Goal: Task Accomplishment & Management: Complete application form

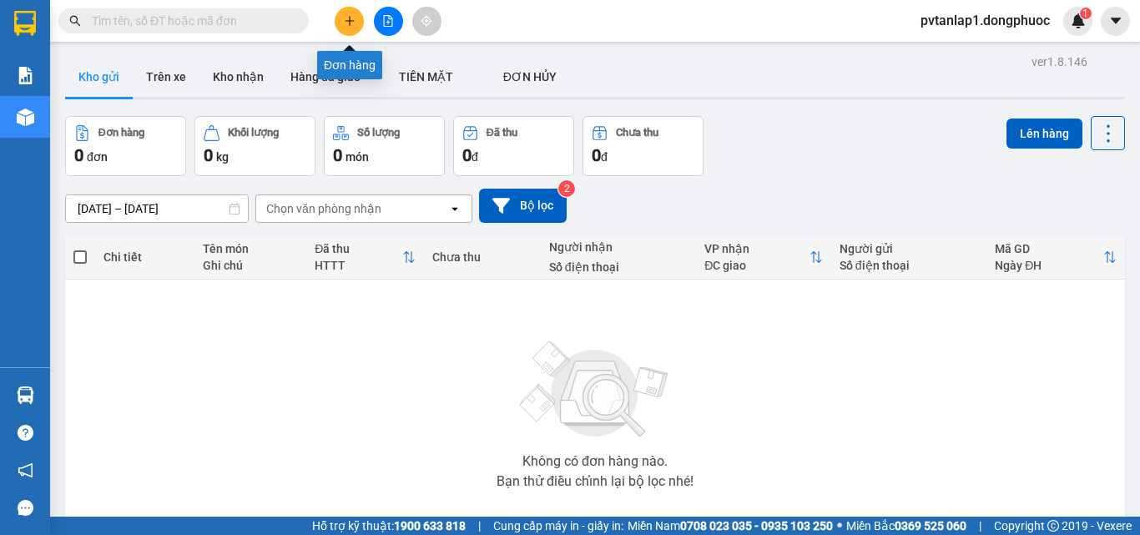
click at [351, 27] on button at bounding box center [349, 21] width 29 height 29
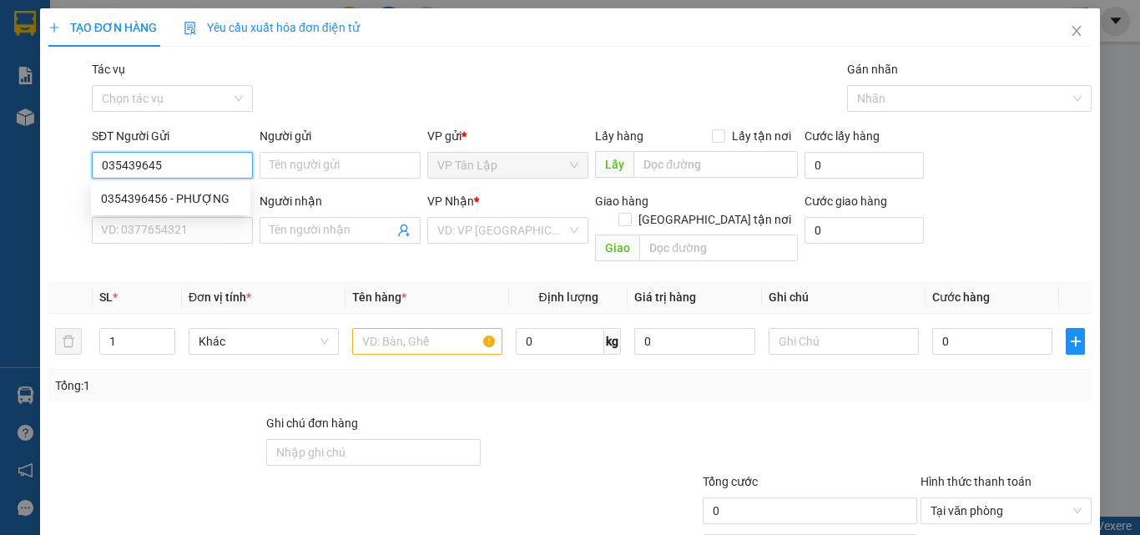
type input "0354396456"
click at [230, 199] on div "0354396456 - PHƯỢNG" at bounding box center [170, 199] width 139 height 18
type input "PHƯỢNG"
type input "0902942526"
type input "THU NGUYÊN"
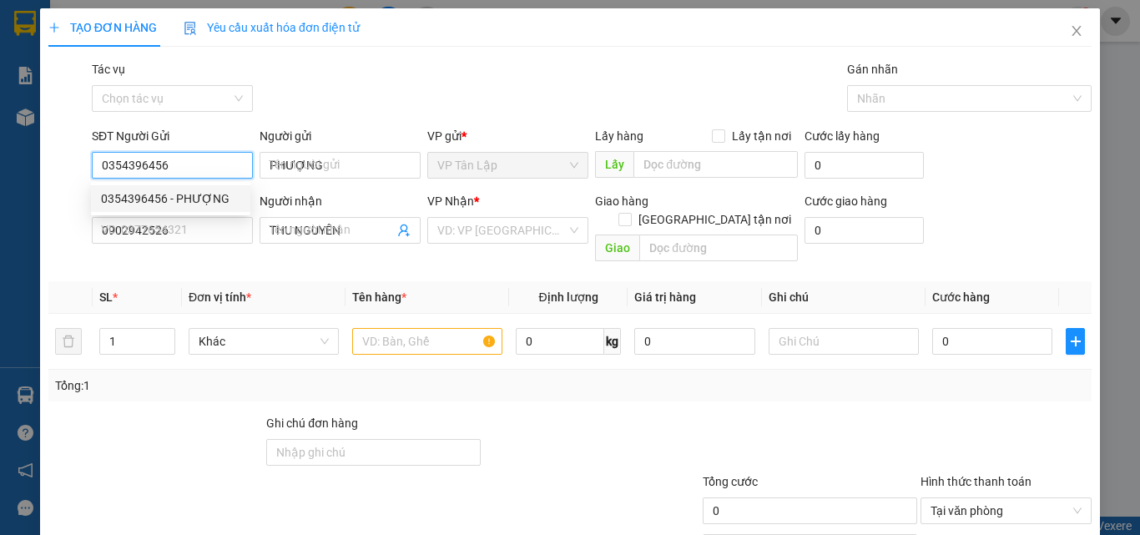
type input "25.000"
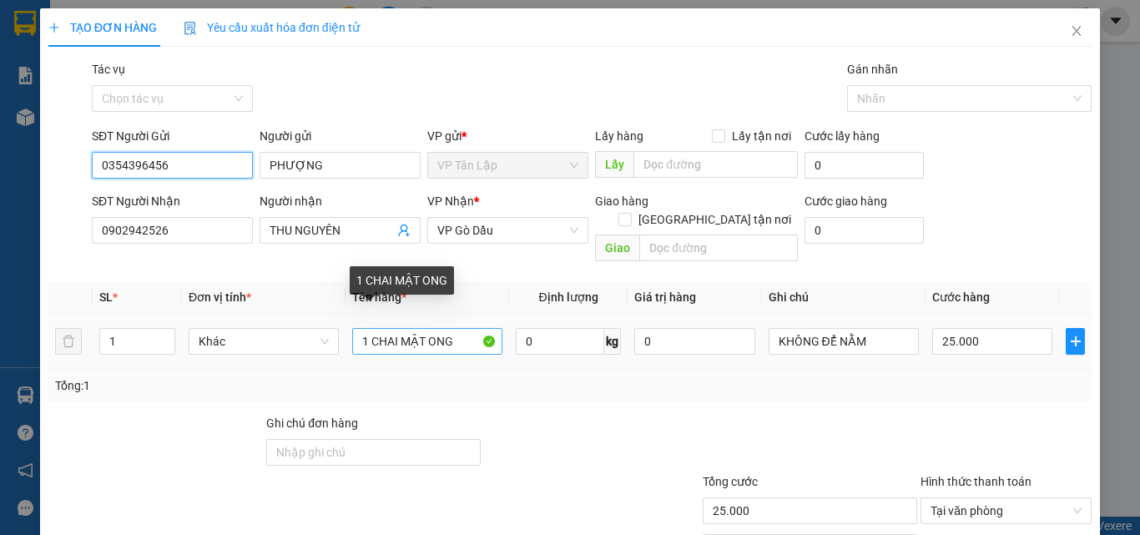
type input "0354396456"
click at [462, 330] on input "1 CHAI MẬT ONG" at bounding box center [427, 341] width 150 height 27
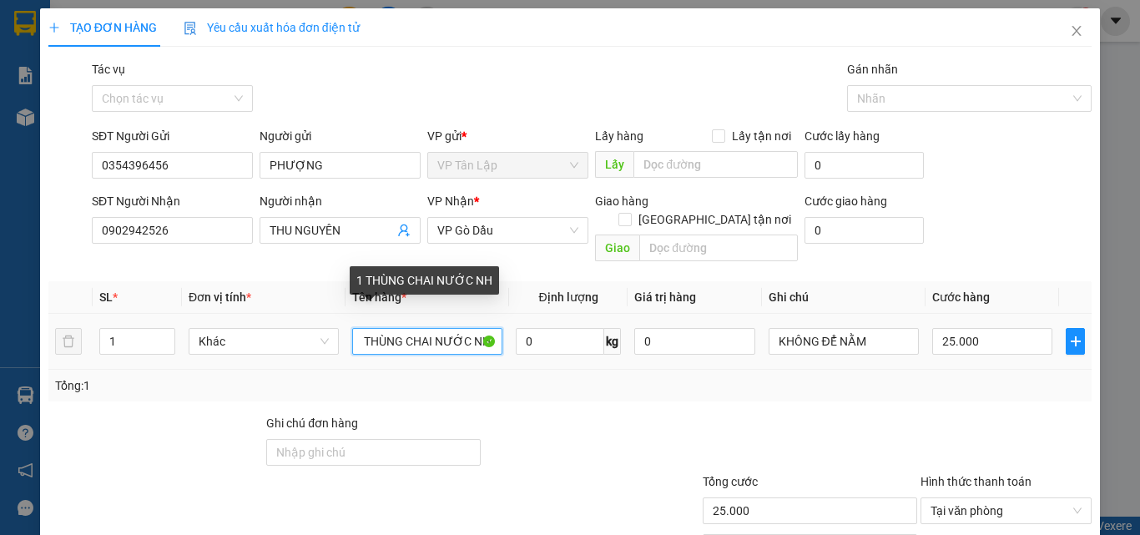
scroll to position [0, 16]
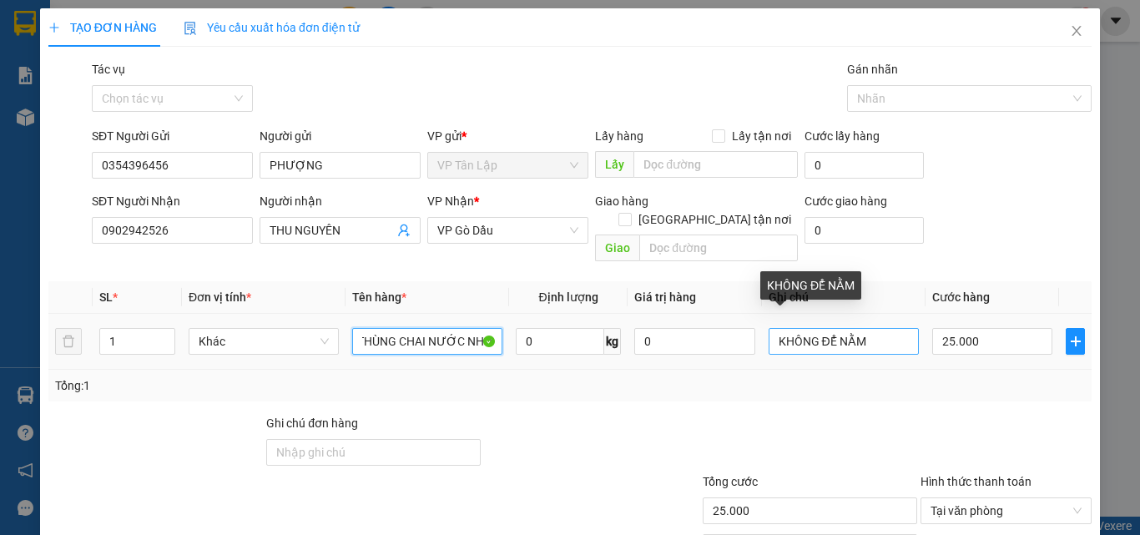
type input "1 THÙNG CHAI NƯỚC NHO"
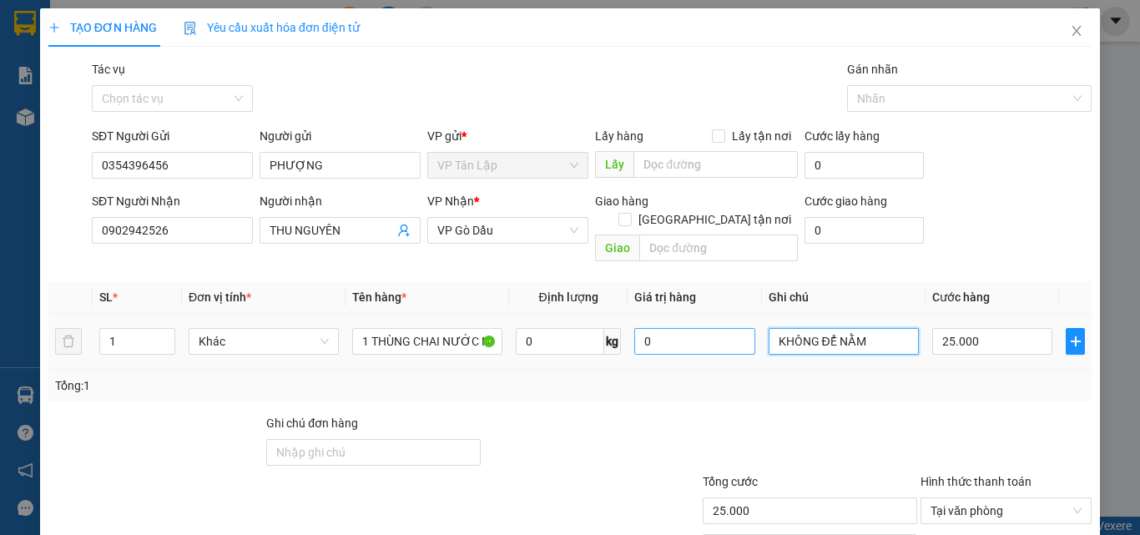
drag, startPoint x: 882, startPoint y: 325, endPoint x: 699, endPoint y: 330, distance: 182.9
click at [699, 330] on tr "1 Khác 1 THÙNG CHAI NƯỚC NHO 0 kg 0 KHÔNG ĐỂ NẰM 25.000" at bounding box center [570, 342] width 1044 height 56
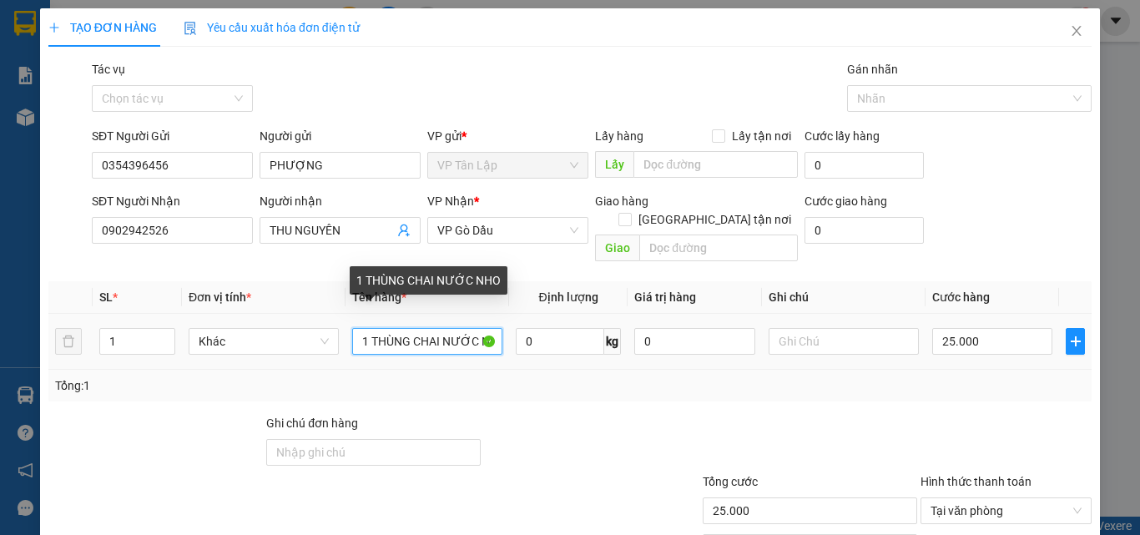
click at [469, 328] on input "1 THÙNG CHAI NƯỚC NHO" at bounding box center [427, 341] width 150 height 27
paste input "KHÔNG ĐỂ NẰM"
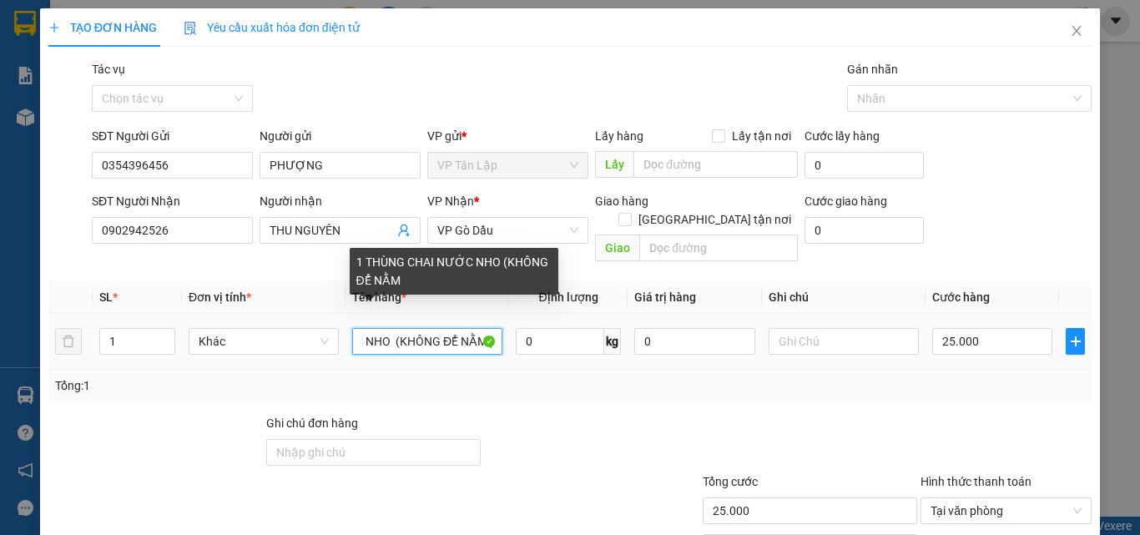
scroll to position [0, 119]
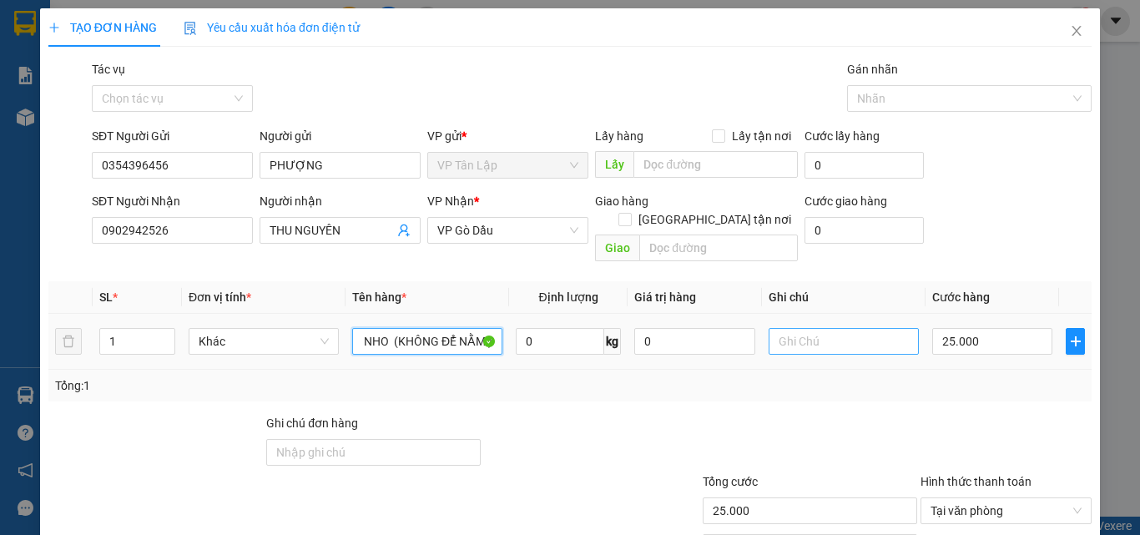
type input "1 THÙNG CHAI NƯỚC NHO (KHÔNG ĐỂ NẰM )"
click at [853, 328] on input "text" at bounding box center [844, 341] width 150 height 27
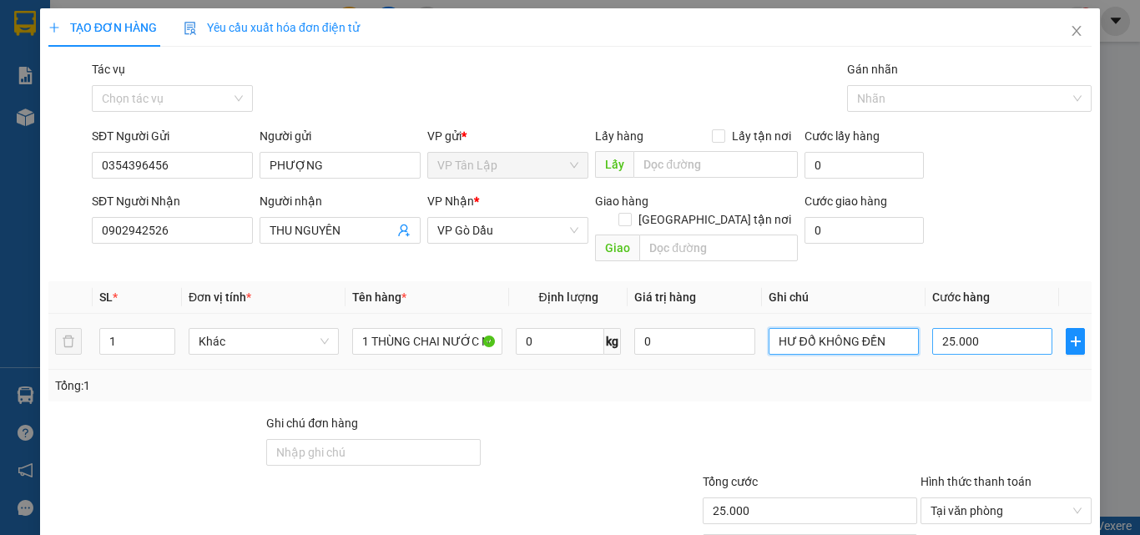
type input "HƯ ĐỔ KHÔNG ĐỀN"
click at [979, 328] on input "25.000" at bounding box center [993, 341] width 120 height 27
type input "4"
type input "45"
type input "450"
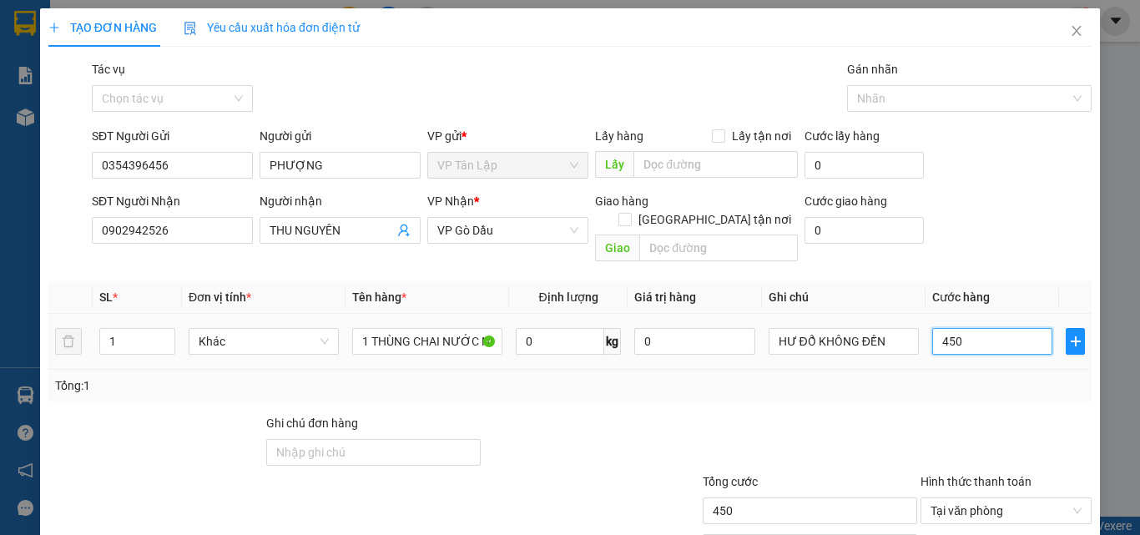
type input "4.500"
type input "45.000"
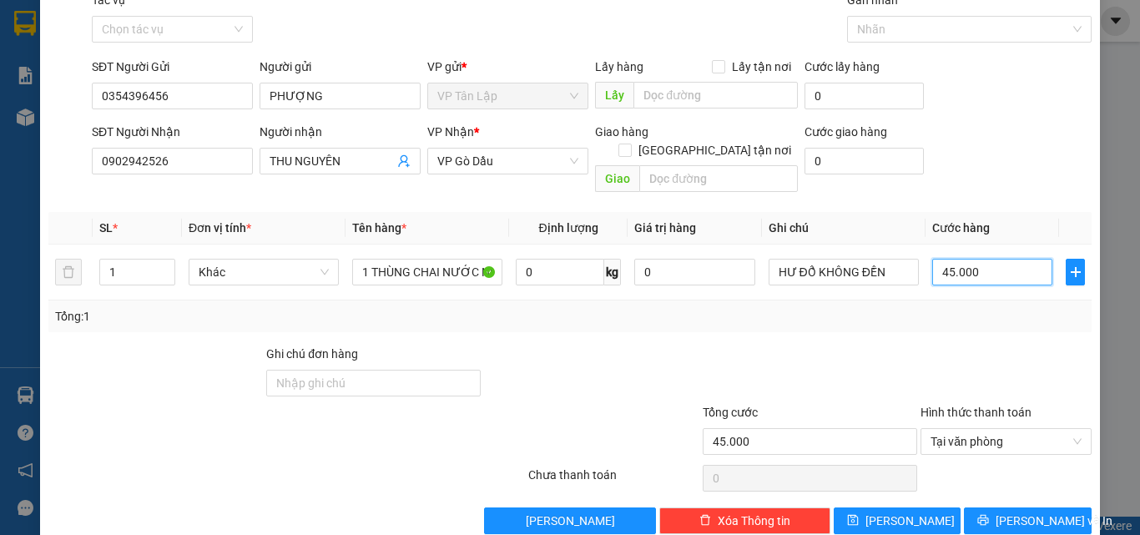
scroll to position [83, 0]
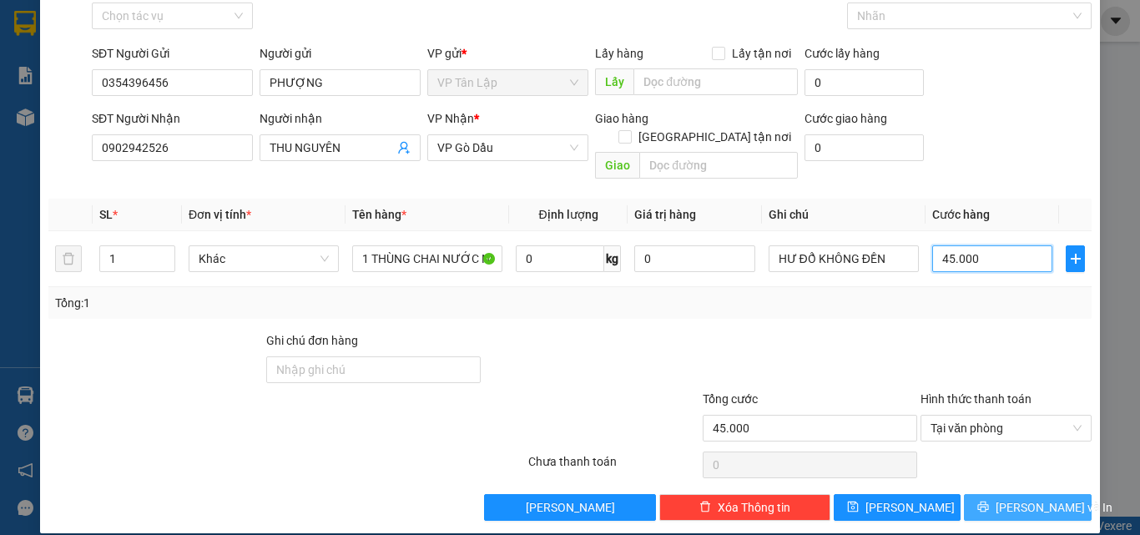
type input "45.000"
click at [1010, 498] on span "[PERSON_NAME] và In" at bounding box center [1054, 507] width 117 height 18
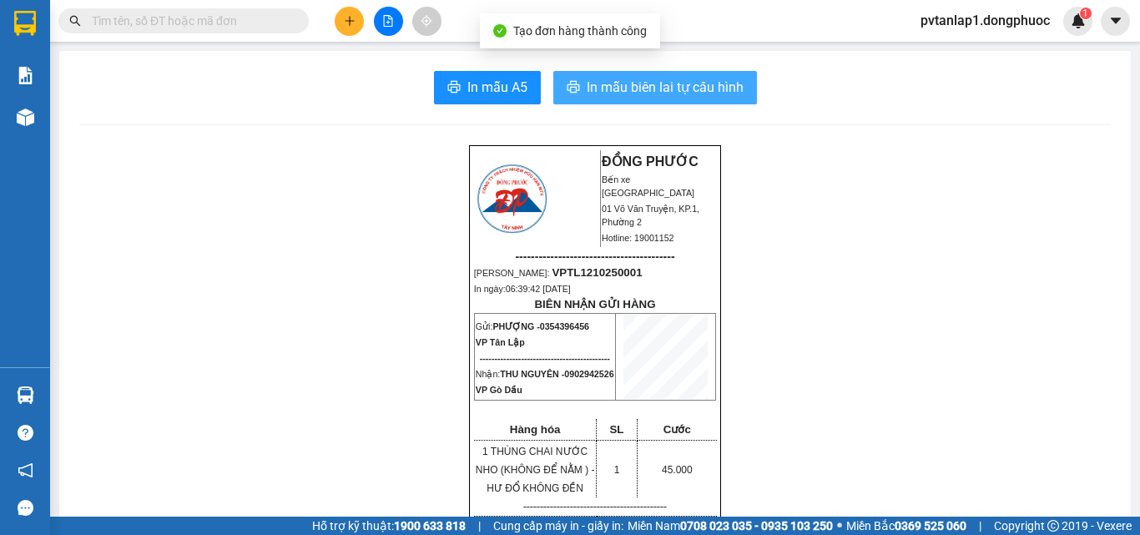
drag, startPoint x: 712, startPoint y: 82, endPoint x: 724, endPoint y: 153, distance: 71.9
click at [712, 81] on span "In mẫu biên lai tự cấu hình" at bounding box center [665, 87] width 157 height 21
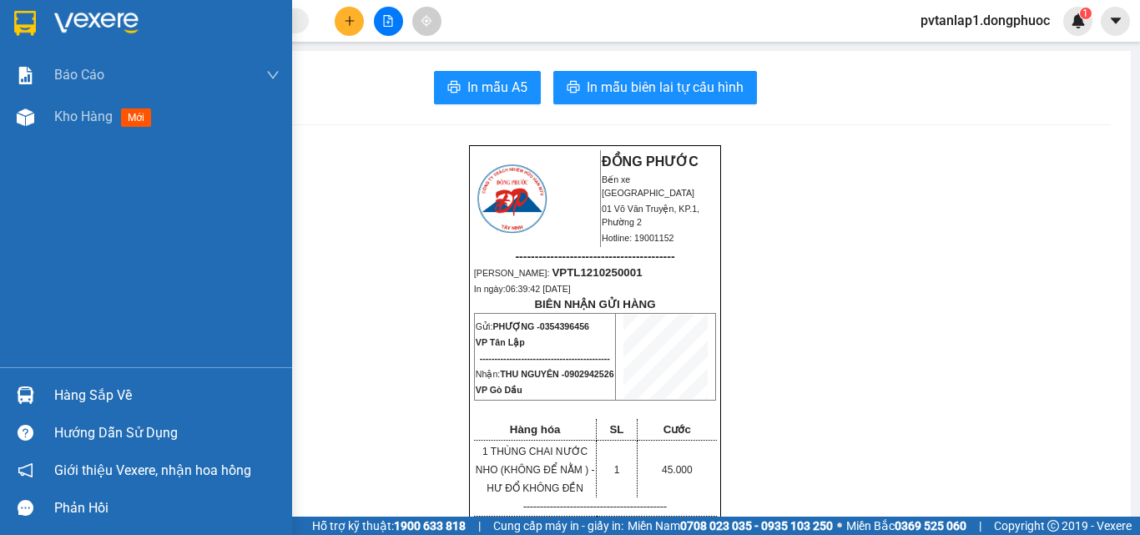
click at [33, 26] on img at bounding box center [25, 23] width 22 height 25
